Goal: Information Seeking & Learning: Learn about a topic

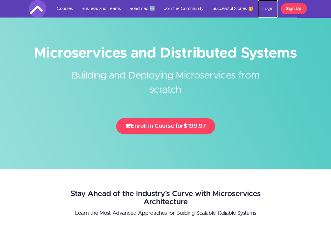
click at [267, 8] on link "Login" at bounding box center [268, 8] width 20 height 17
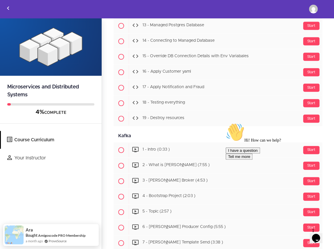
scroll to position [2506, 0]
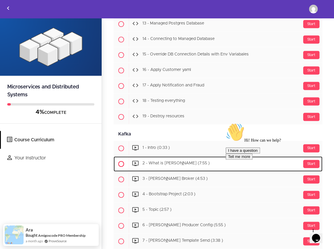
click at [166, 161] on span "2 - What is [PERSON_NAME] (7:55 )" at bounding box center [175, 163] width 67 height 4
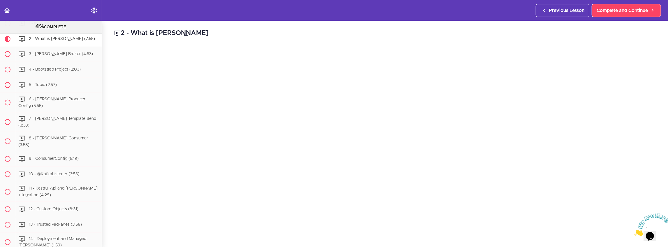
click at [334, 231] on icon "Close" at bounding box center [634, 233] width 0 height 5
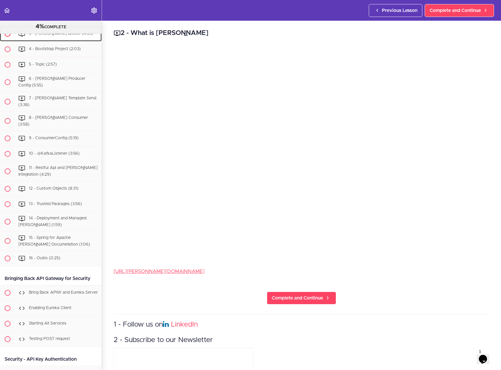
click at [47, 36] on span "3 - Kafka Broker (4:53)" at bounding box center [61, 34] width 64 height 4
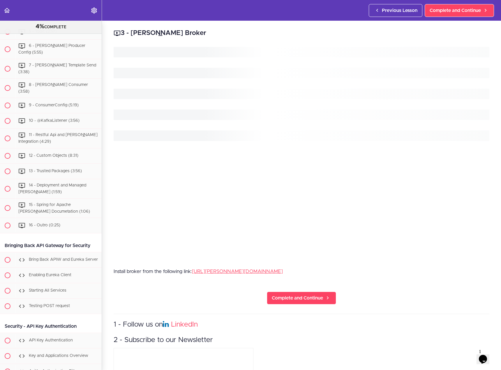
scroll to position [2881, 0]
